Goal: Find specific page/section: Find specific page/section

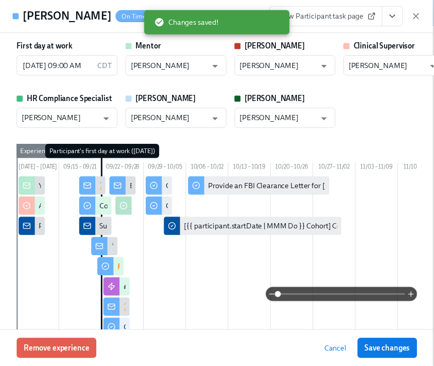
scroll to position [0, 6479]
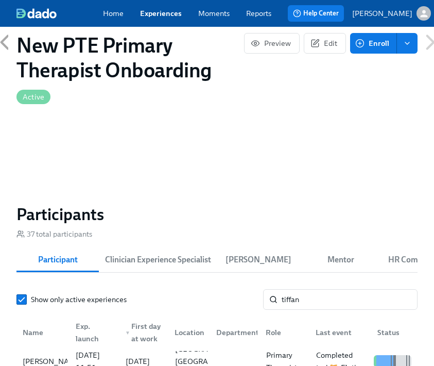
click at [153, 16] on link "Experiences" at bounding box center [161, 13] width 42 height 10
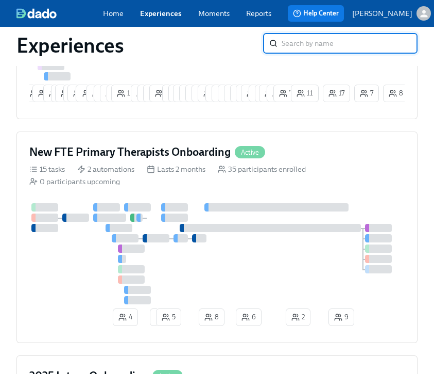
scroll to position [501, 0]
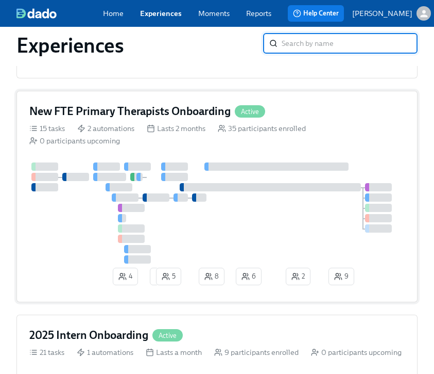
click at [311, 118] on div "New FTE Primary Therapists Onboarding Active" at bounding box center [217, 111] width 376 height 15
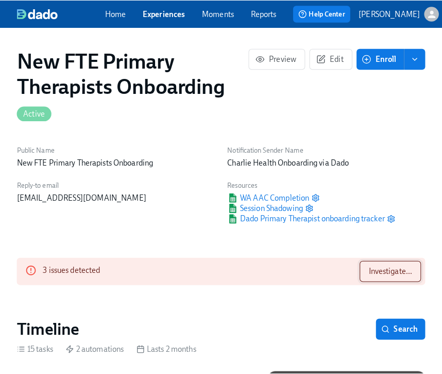
scroll to position [0, 6348]
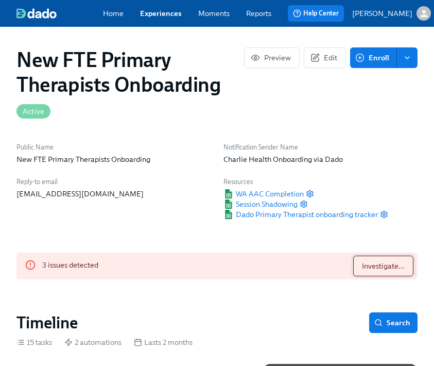
click at [375, 261] on span "Investigate..." at bounding box center [383, 266] width 43 height 10
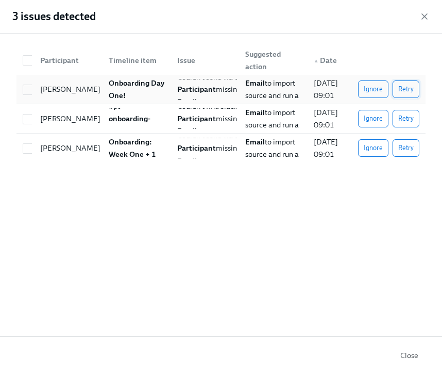
click at [413, 95] on button "Retry" at bounding box center [406, 89] width 27 height 18
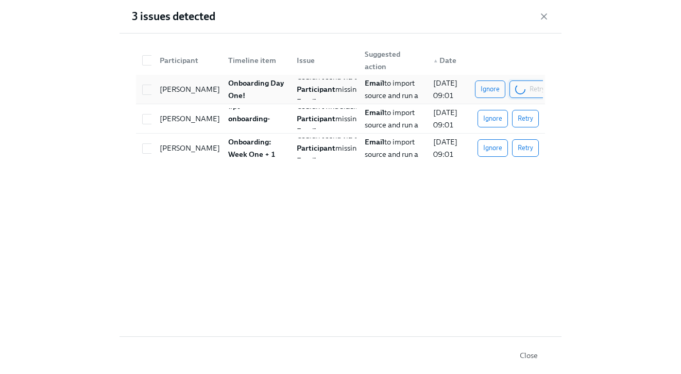
scroll to position [0, 7237]
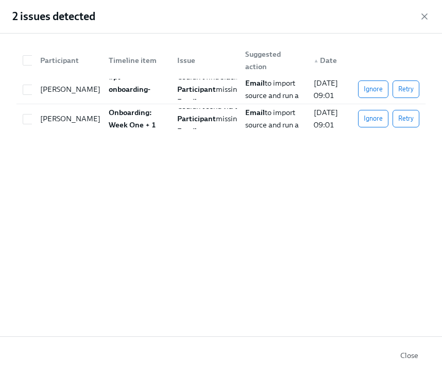
click at [413, 95] on button "Retry" at bounding box center [406, 89] width 27 height 18
click at [399, 113] on button "Retry" at bounding box center [406, 119] width 27 height 18
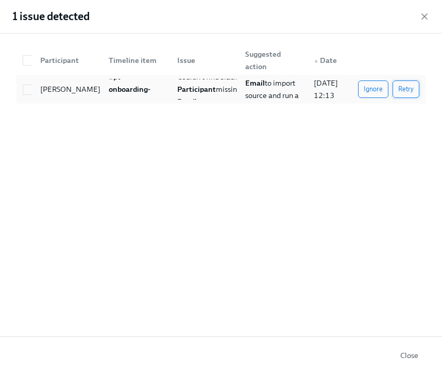
click at [410, 90] on span "Retry" at bounding box center [405, 89] width 15 height 10
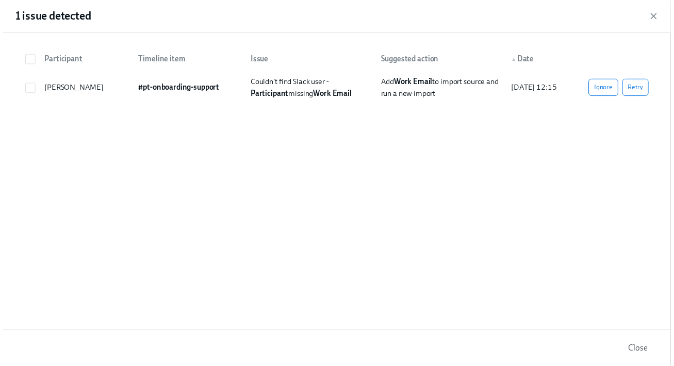
scroll to position [0, 7006]
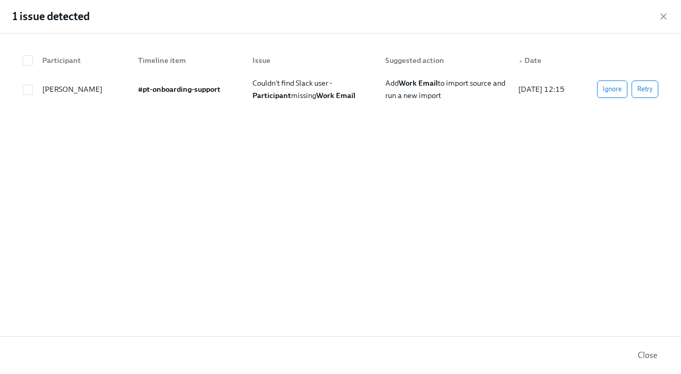
click at [442, 360] on span "Close" at bounding box center [648, 355] width 20 height 10
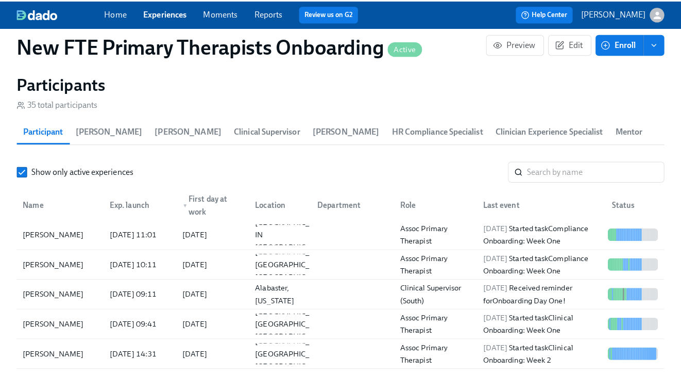
scroll to position [1021, 0]
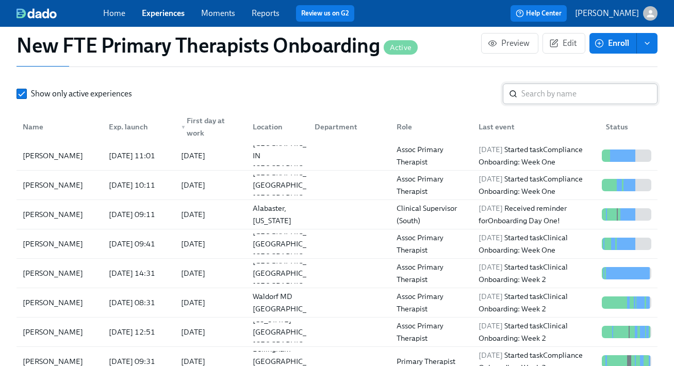
click at [442, 101] on input "search" at bounding box center [589, 93] width 136 height 21
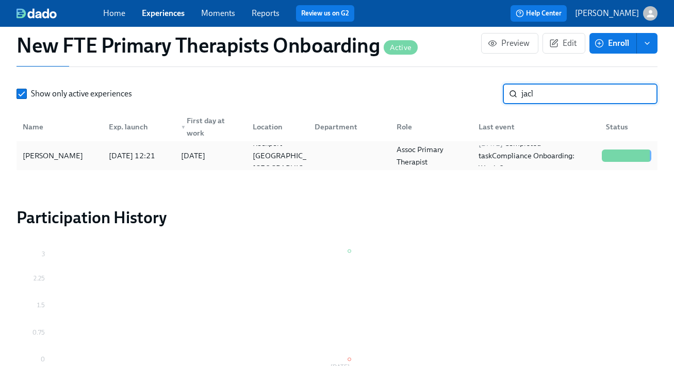
type input "jacl"
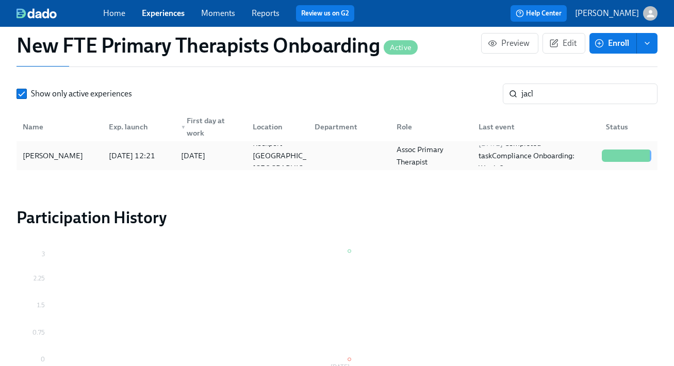
click at [47, 153] on div "[PERSON_NAME]" at bounding box center [53, 155] width 69 height 12
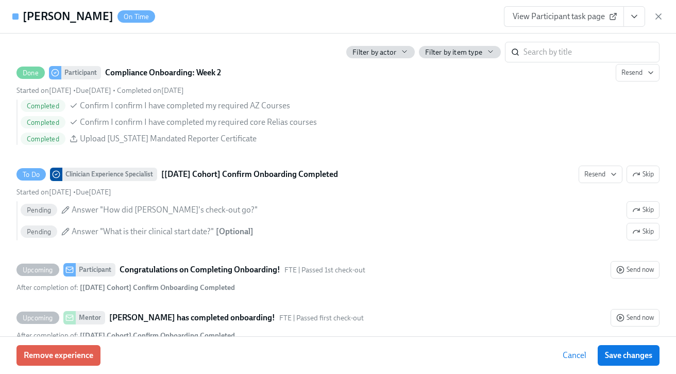
scroll to position [0, 7011]
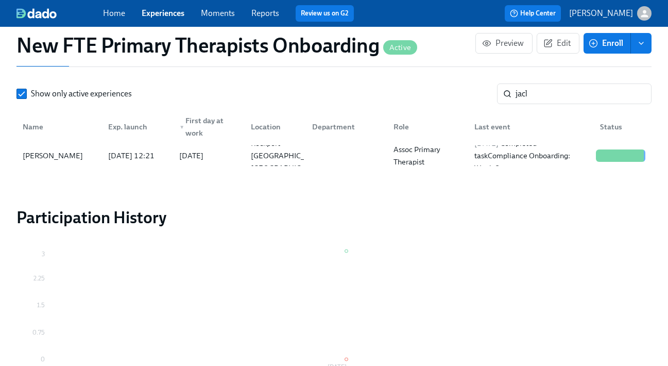
scroll to position [0, 7003]
click at [176, 15] on link "Experiences" at bounding box center [163, 13] width 43 height 10
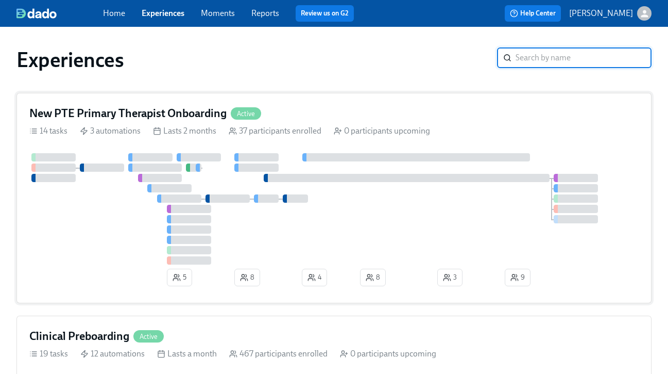
click at [202, 125] on div "Lasts 2 months" at bounding box center [184, 130] width 63 height 11
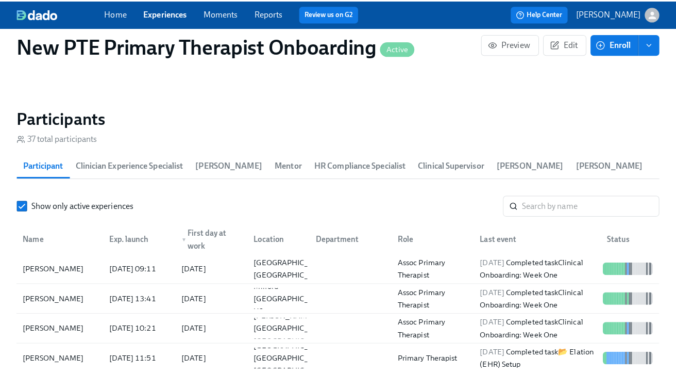
scroll to position [886, 0]
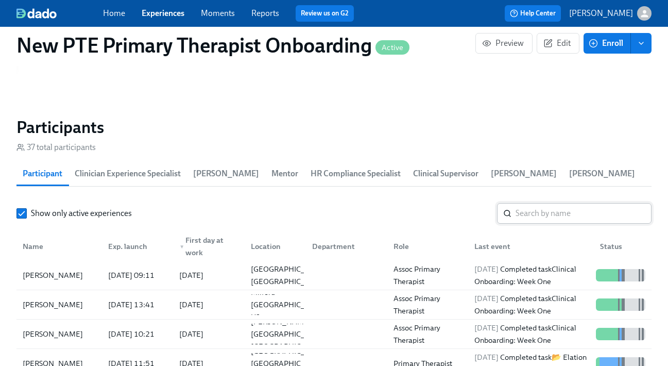
click at [442, 211] on input "search" at bounding box center [584, 213] width 136 height 21
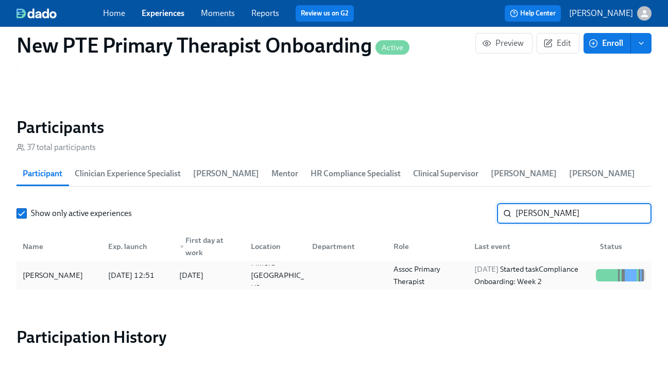
type input "[PERSON_NAME]"
click at [53, 270] on div "[PERSON_NAME]" at bounding box center [53, 275] width 69 height 12
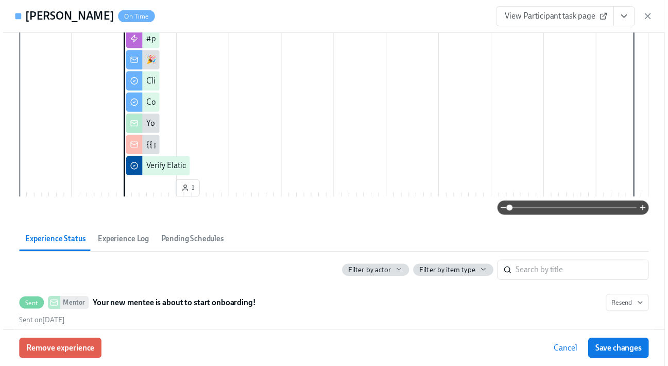
scroll to position [93, 0]
